Goal: Information Seeking & Learning: Learn about a topic

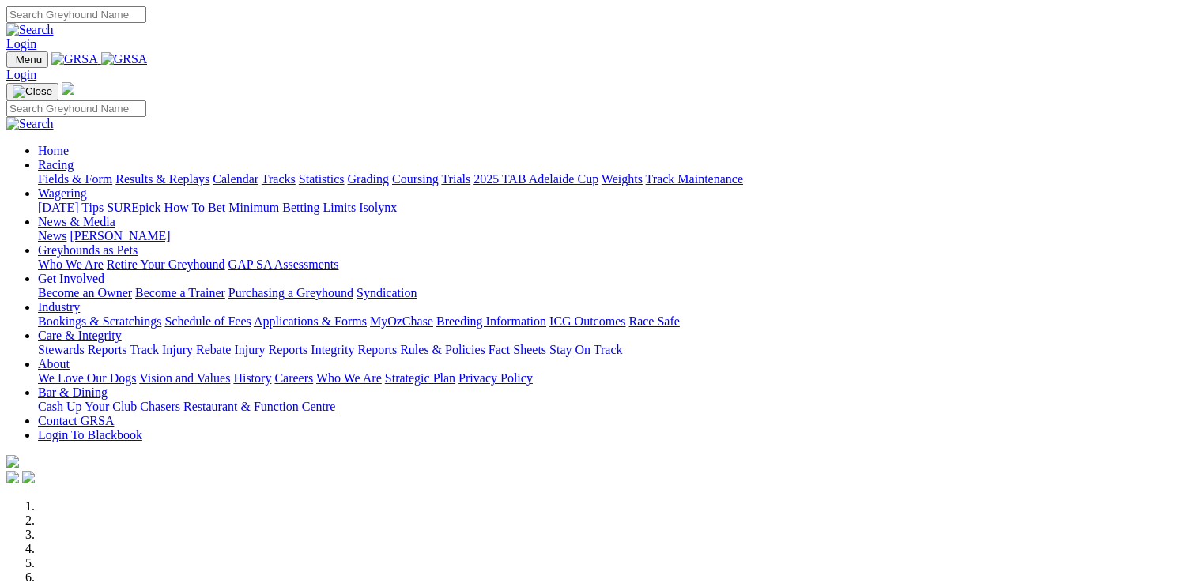
scroll to position [553, 0]
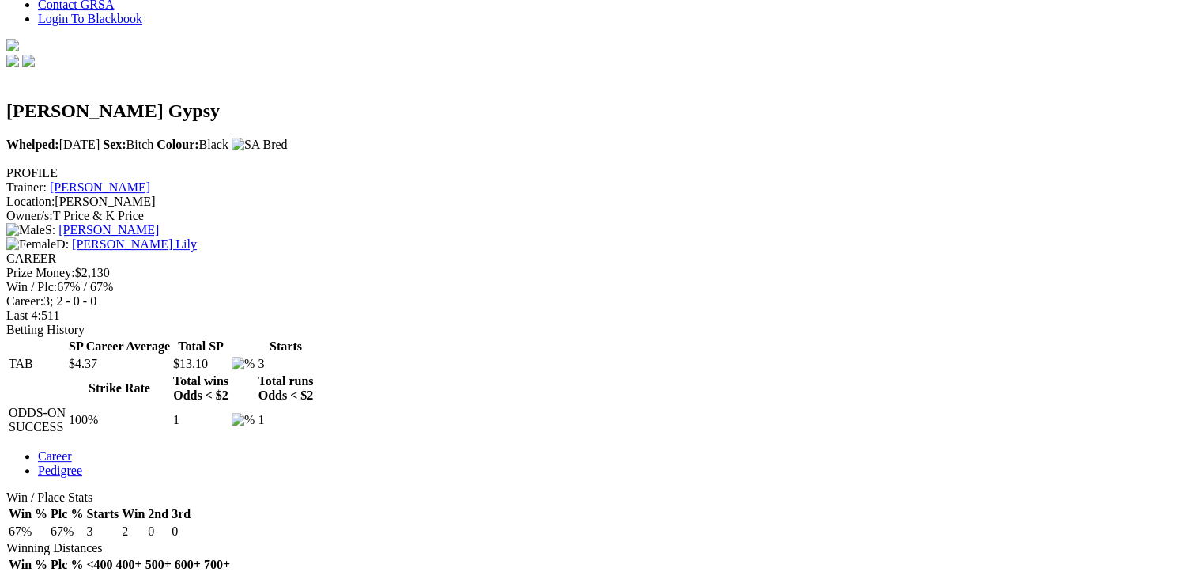
scroll to position [395, 0]
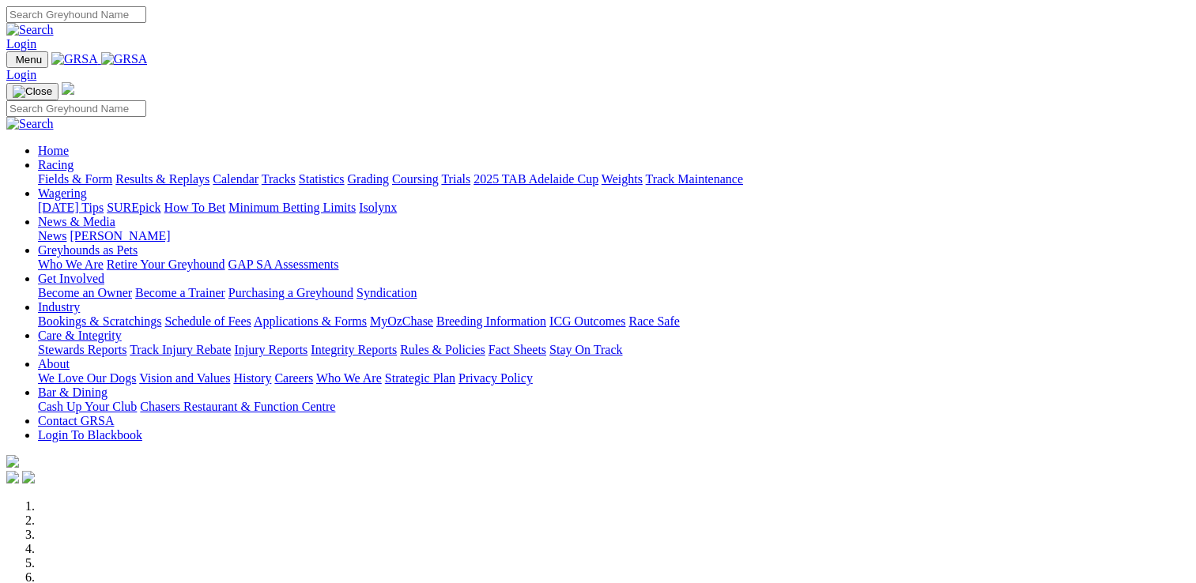
scroll to position [632, 0]
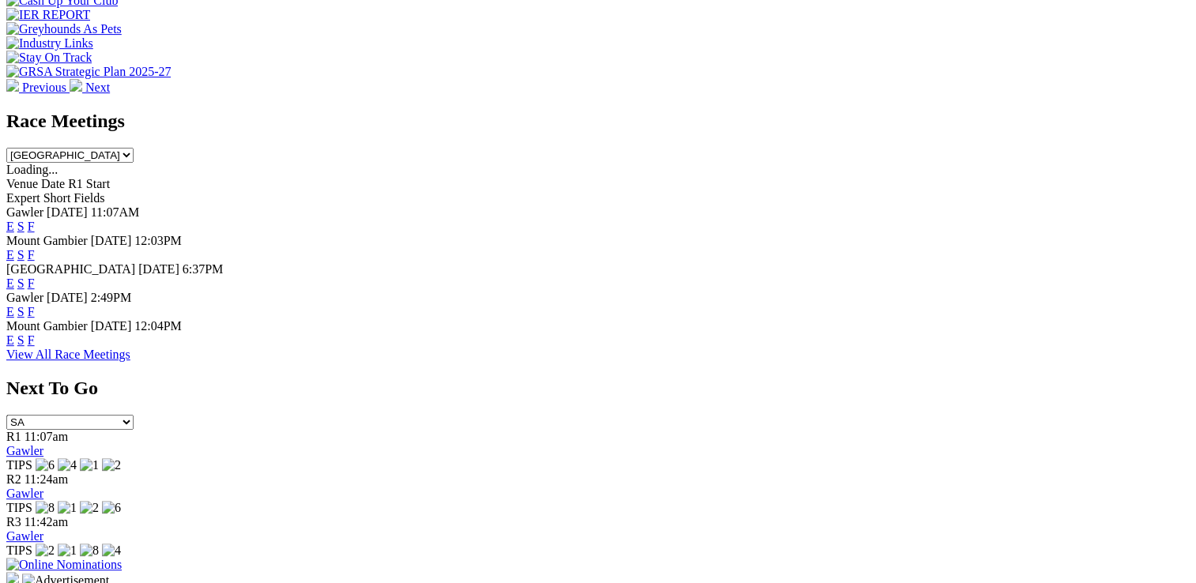
click at [35, 334] on link "F" at bounding box center [31, 340] width 7 height 13
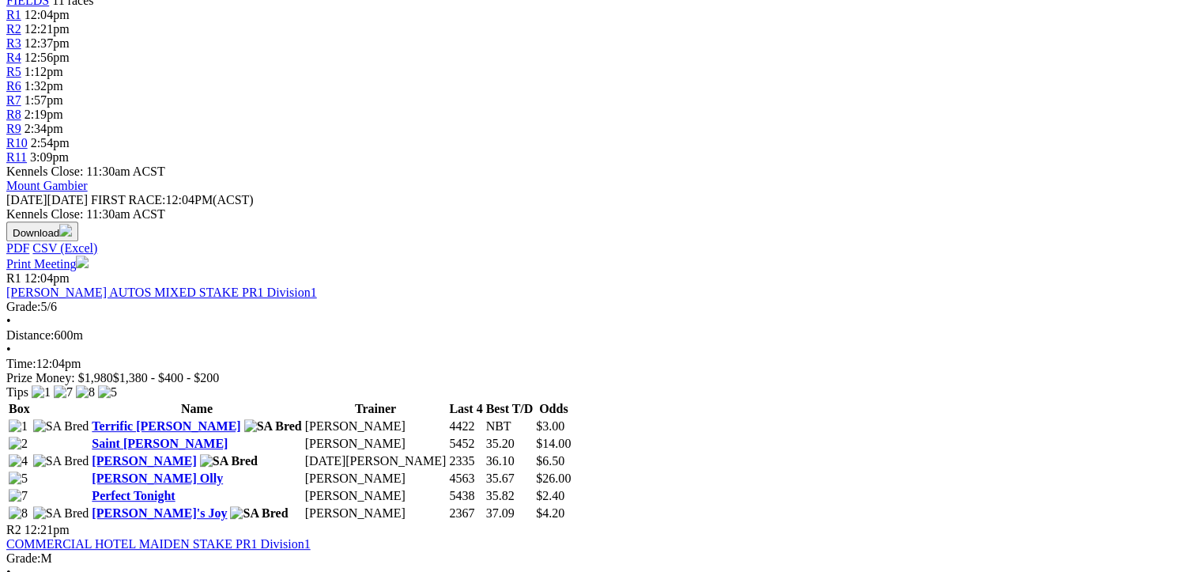
scroll to position [158, 0]
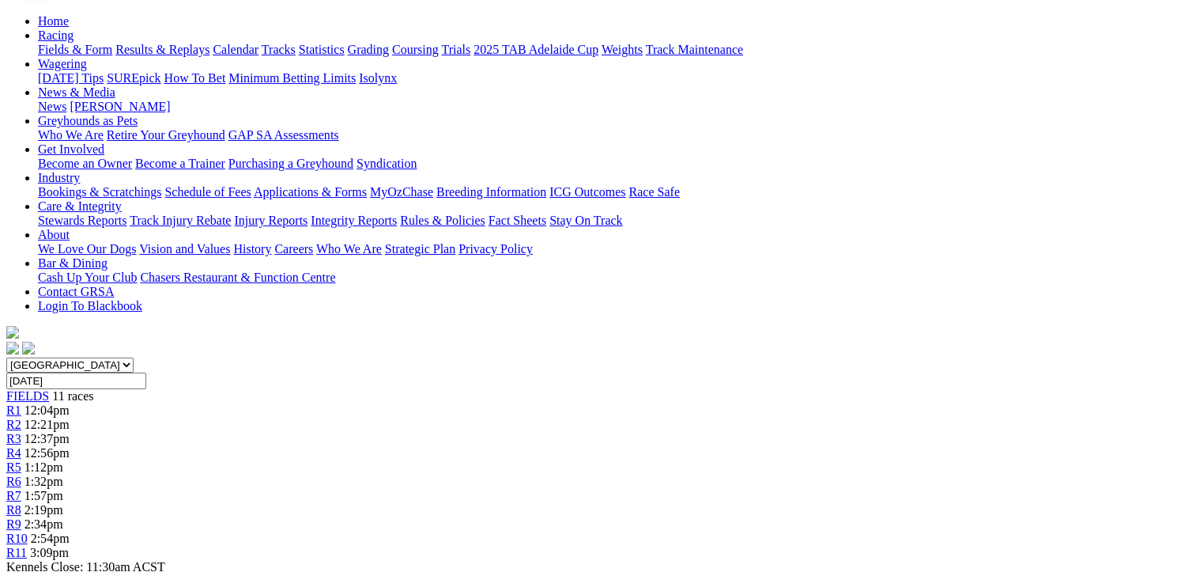
drag, startPoint x: 406, startPoint y: 77, endPoint x: 420, endPoint y: 57, distance: 24.4
click at [21, 432] on span "R3" at bounding box center [13, 438] width 15 height 13
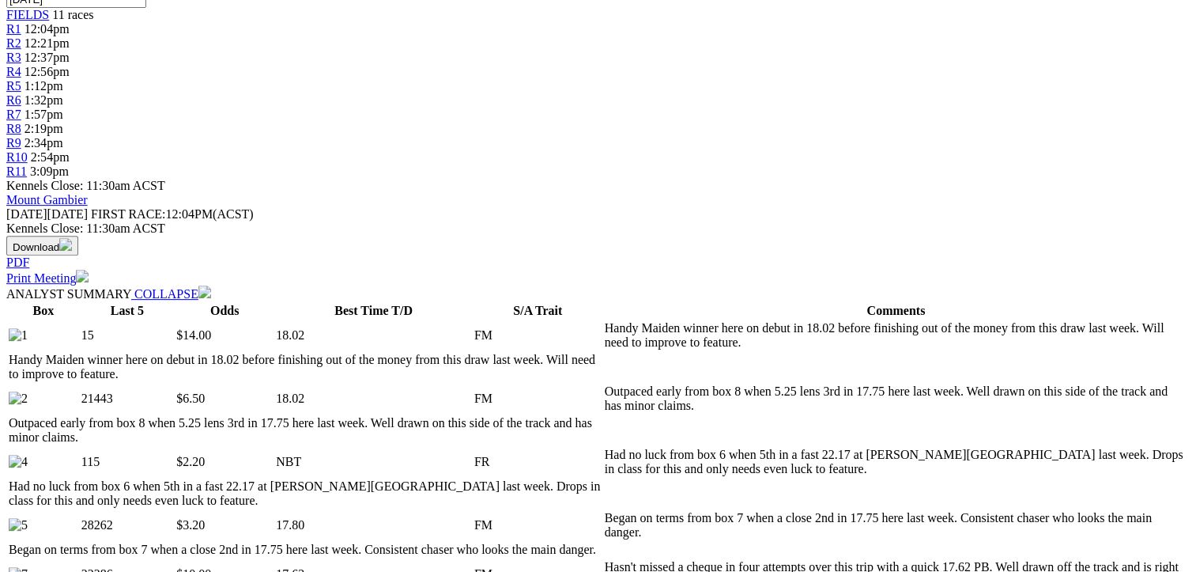
scroll to position [553, 0]
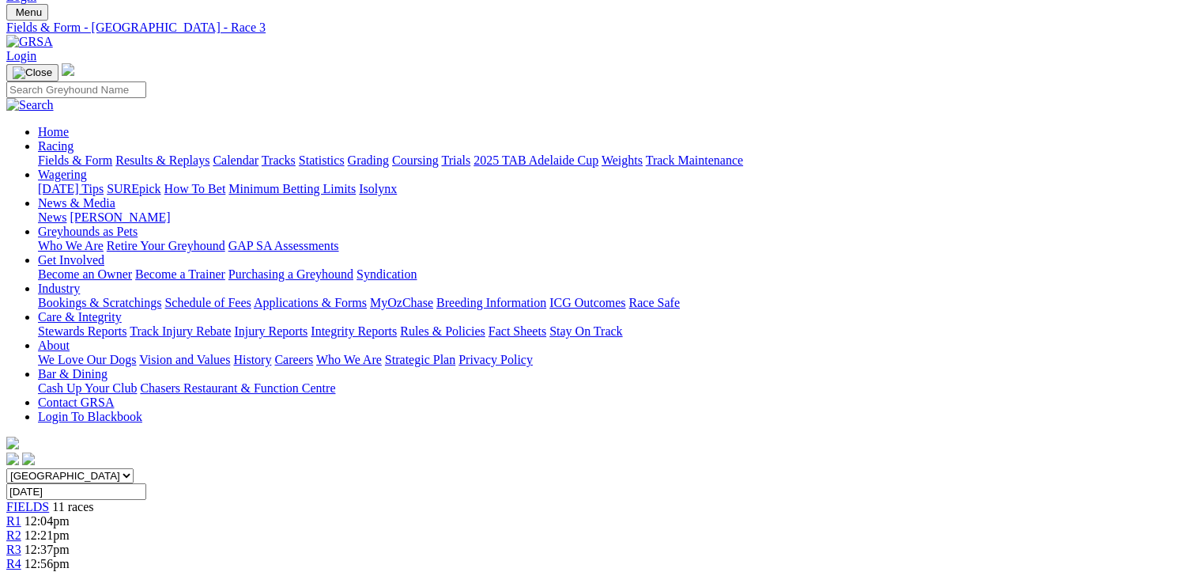
scroll to position [0, 0]
